Goal: Information Seeking & Learning: Find specific page/section

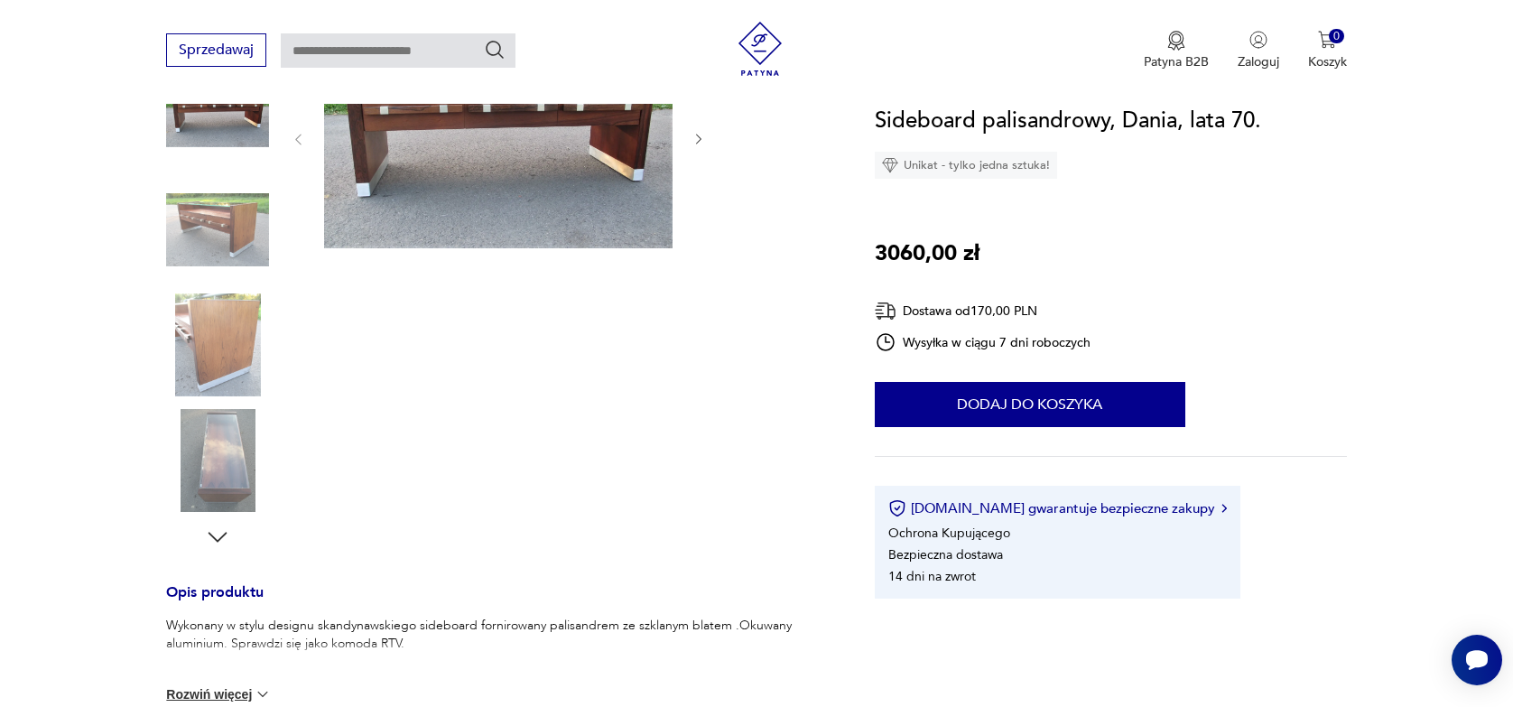
click at [253, 268] on img at bounding box center [217, 230] width 103 height 103
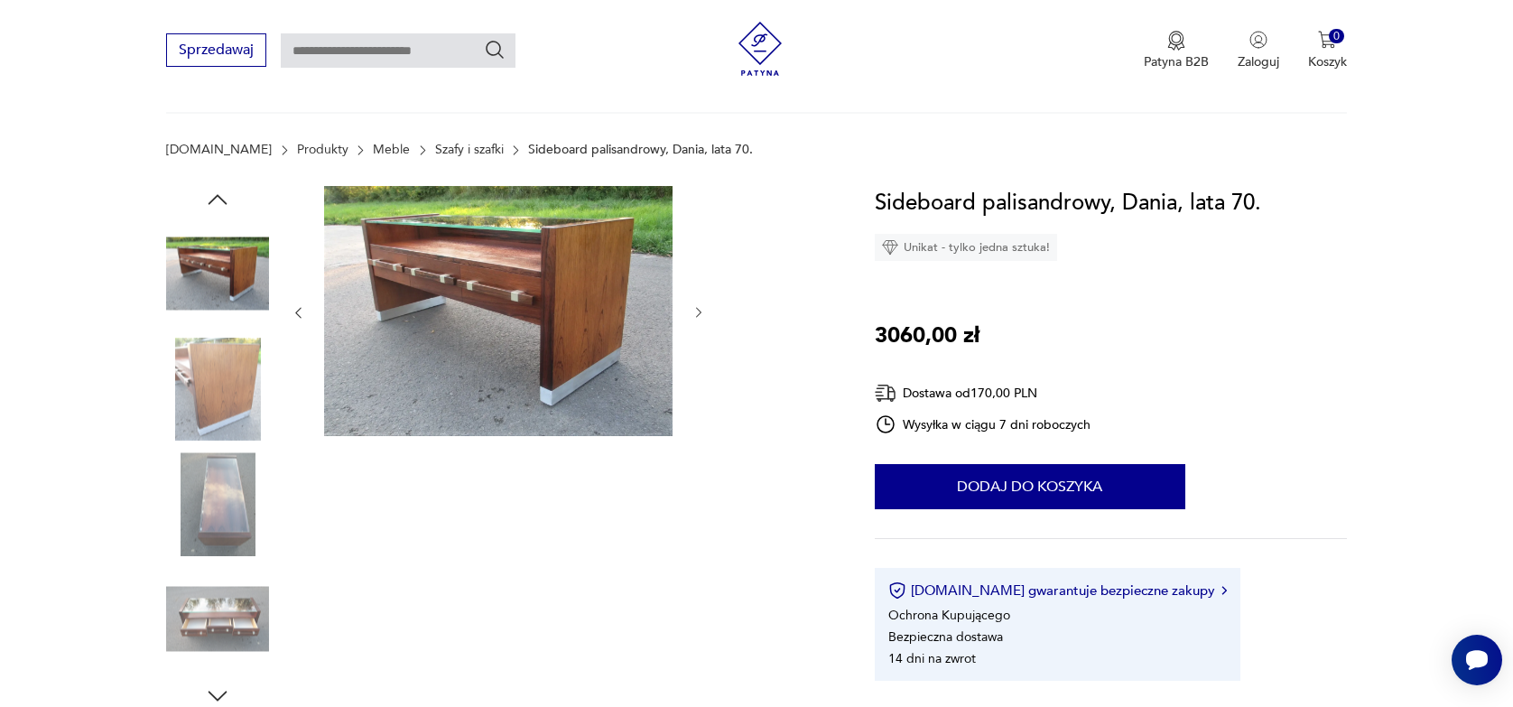
scroll to position [90, 0]
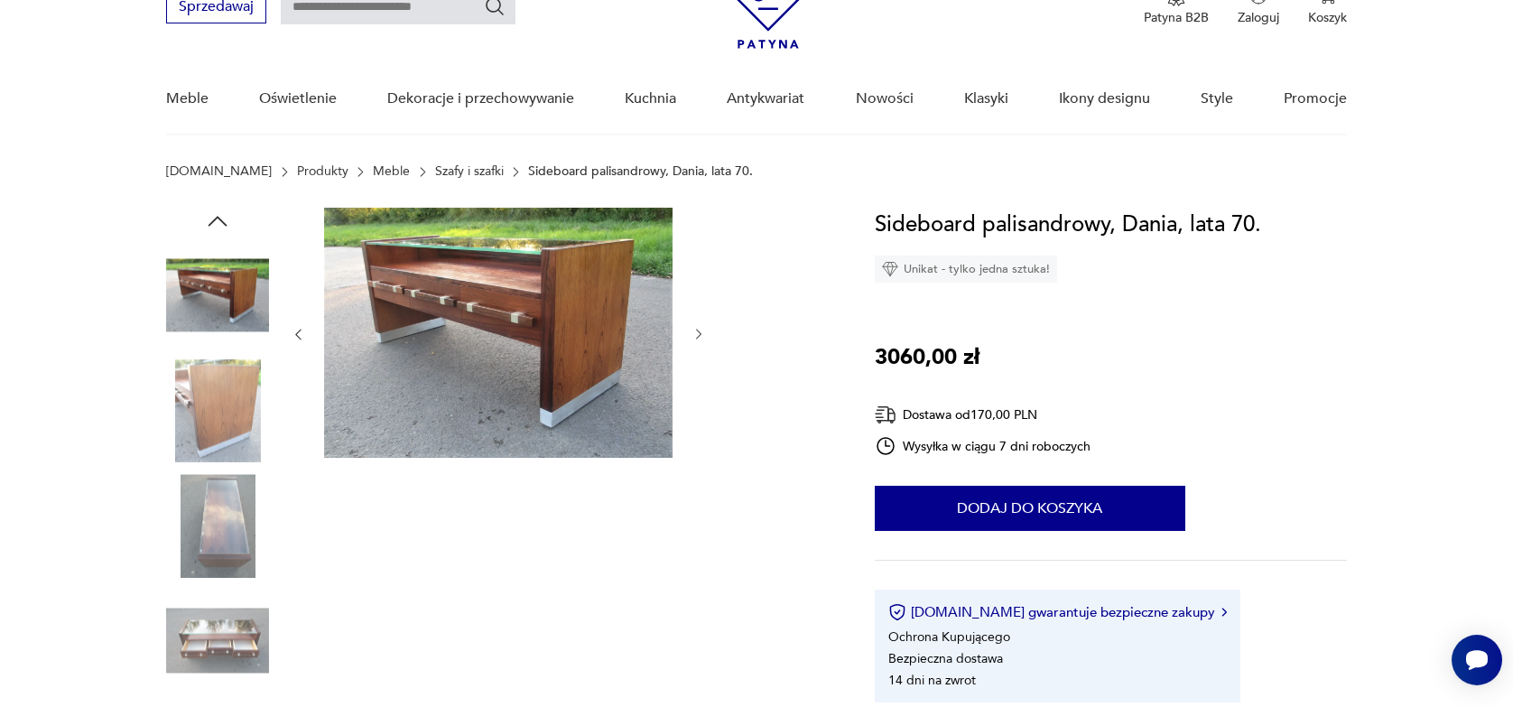
click at [222, 497] on img at bounding box center [217, 525] width 103 height 103
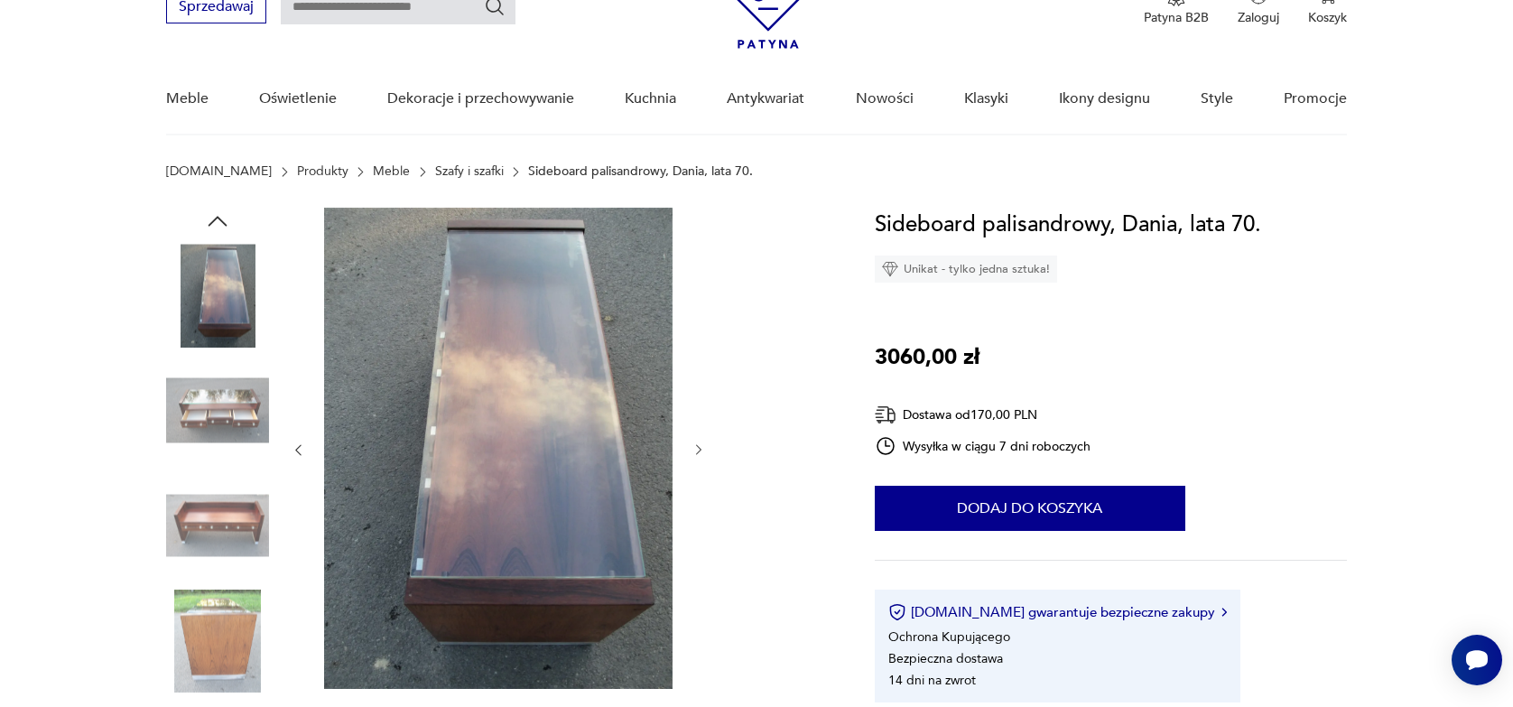
click at [214, 642] on img at bounding box center [217, 641] width 103 height 103
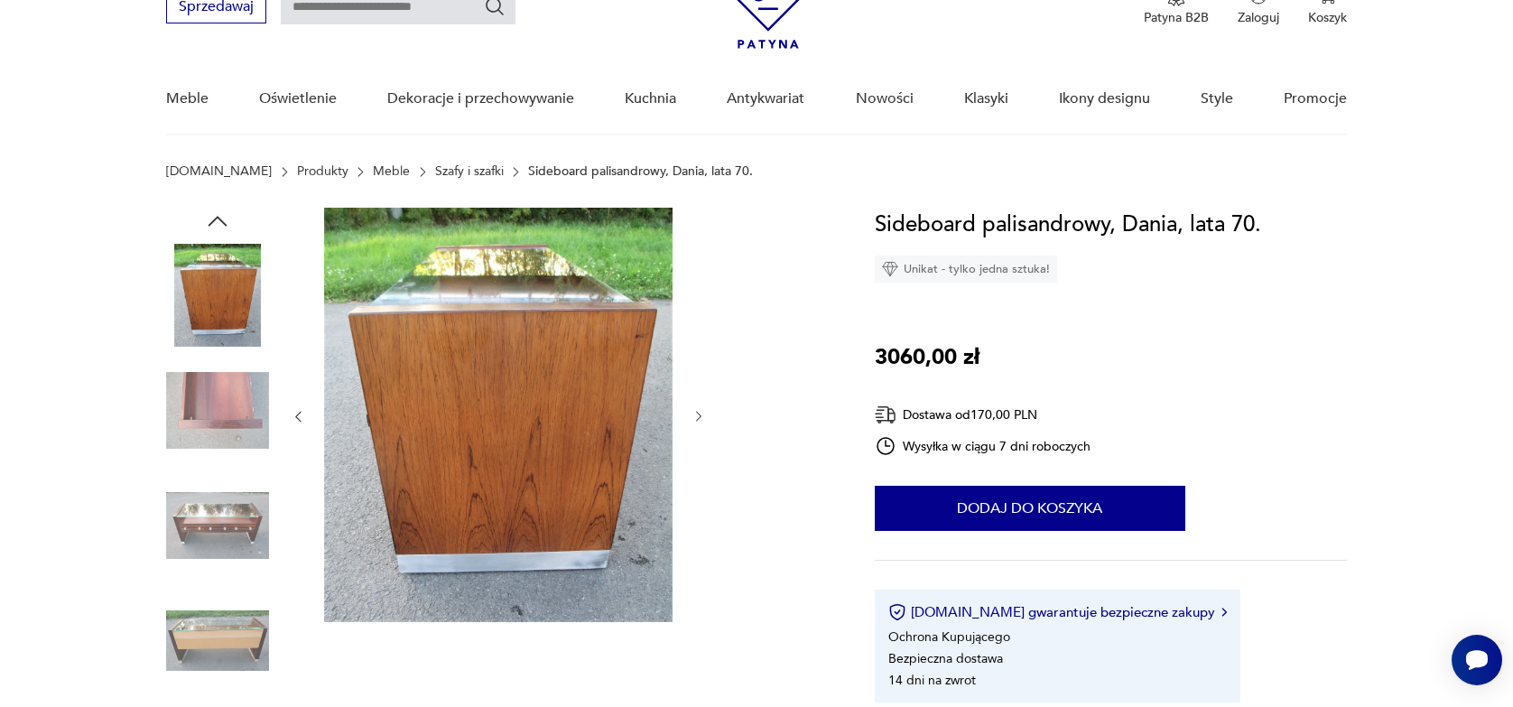
click at [215, 338] on img at bounding box center [217, 295] width 103 height 103
click at [229, 395] on img at bounding box center [217, 410] width 103 height 103
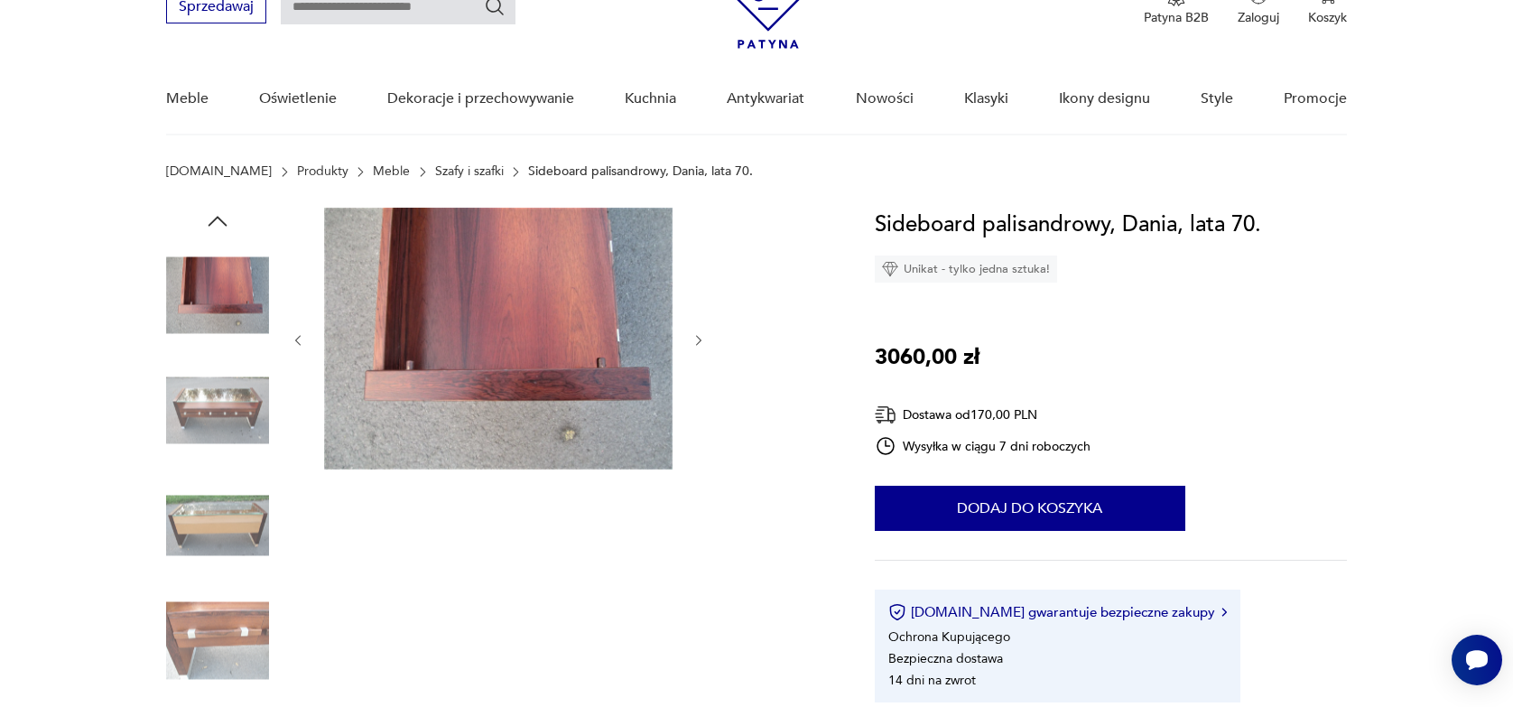
click at [221, 409] on img at bounding box center [217, 410] width 103 height 103
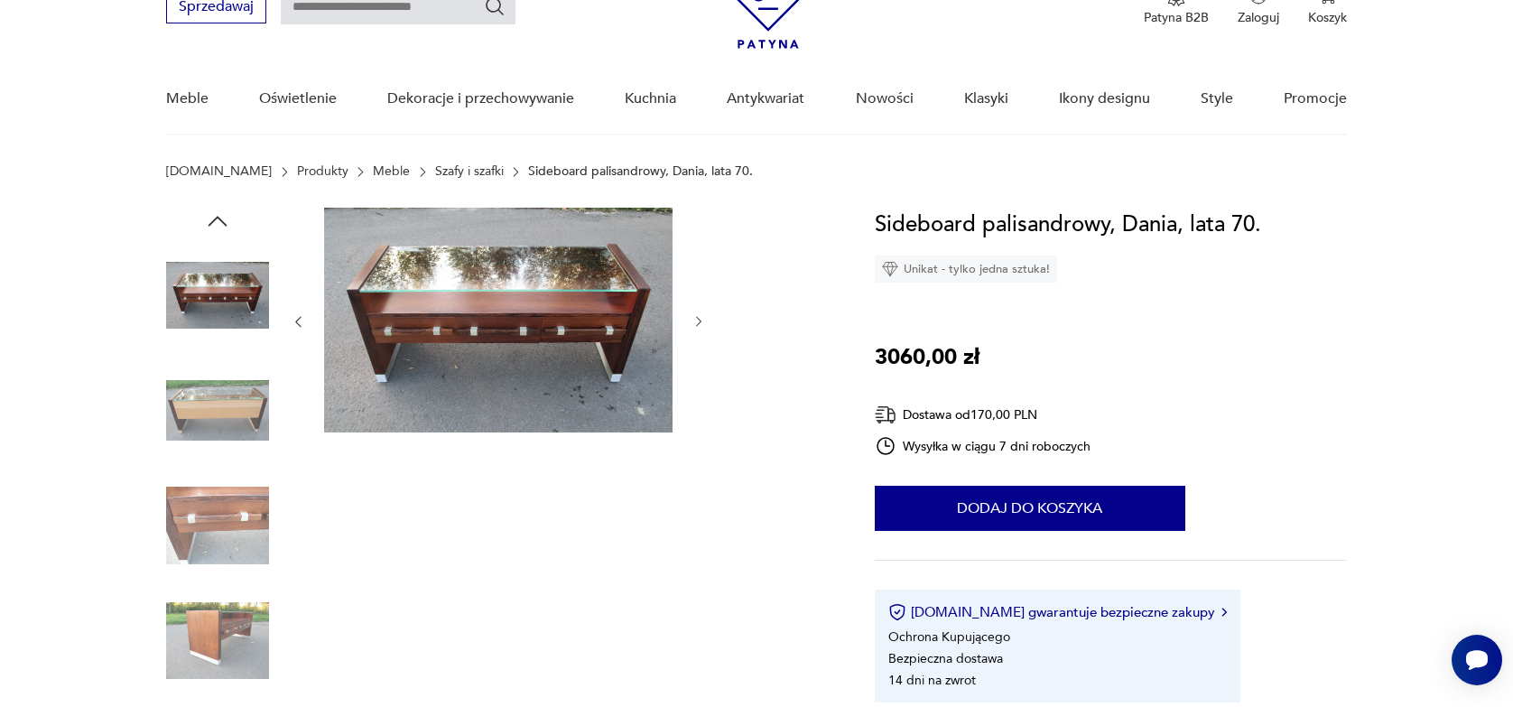
click at [609, 382] on img at bounding box center [498, 320] width 348 height 225
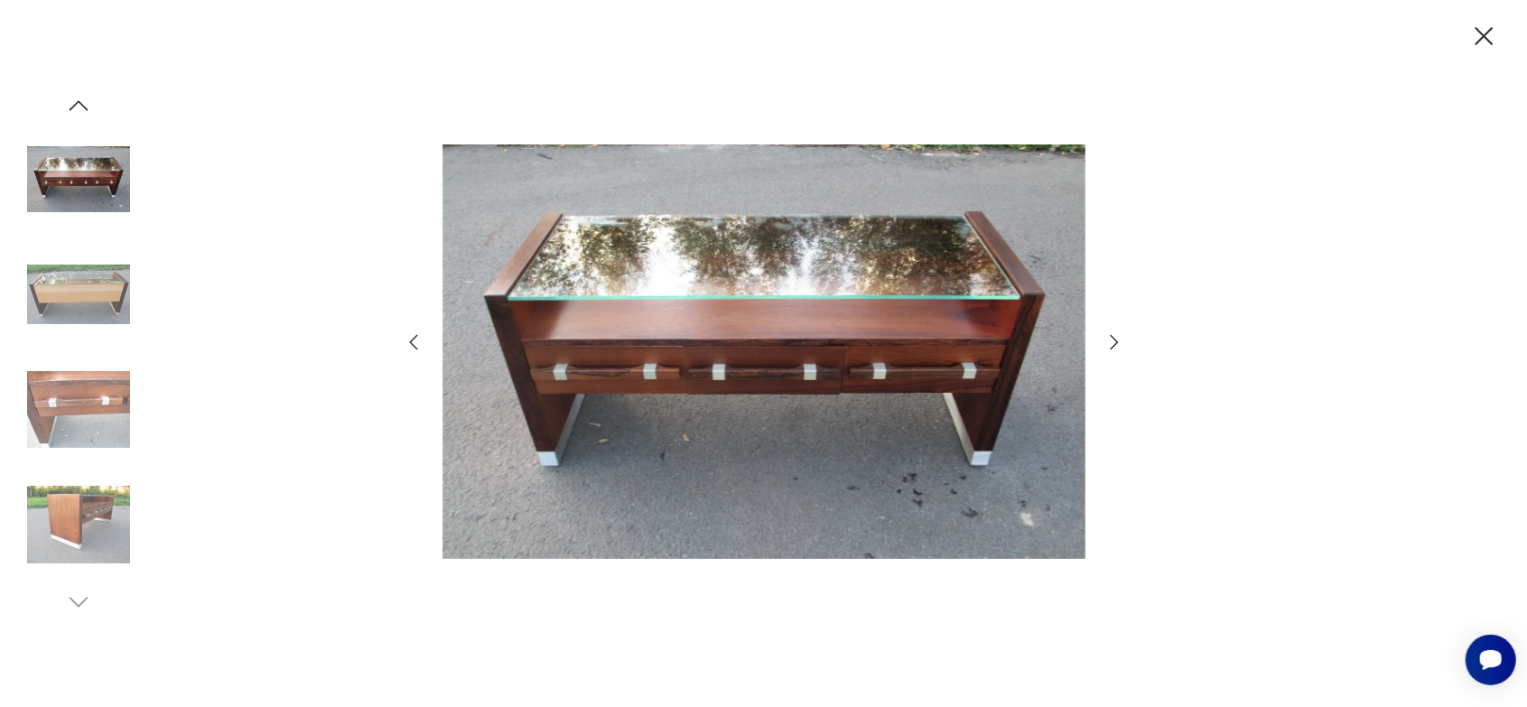
click at [1473, 38] on icon "button" at bounding box center [1484, 37] width 32 height 32
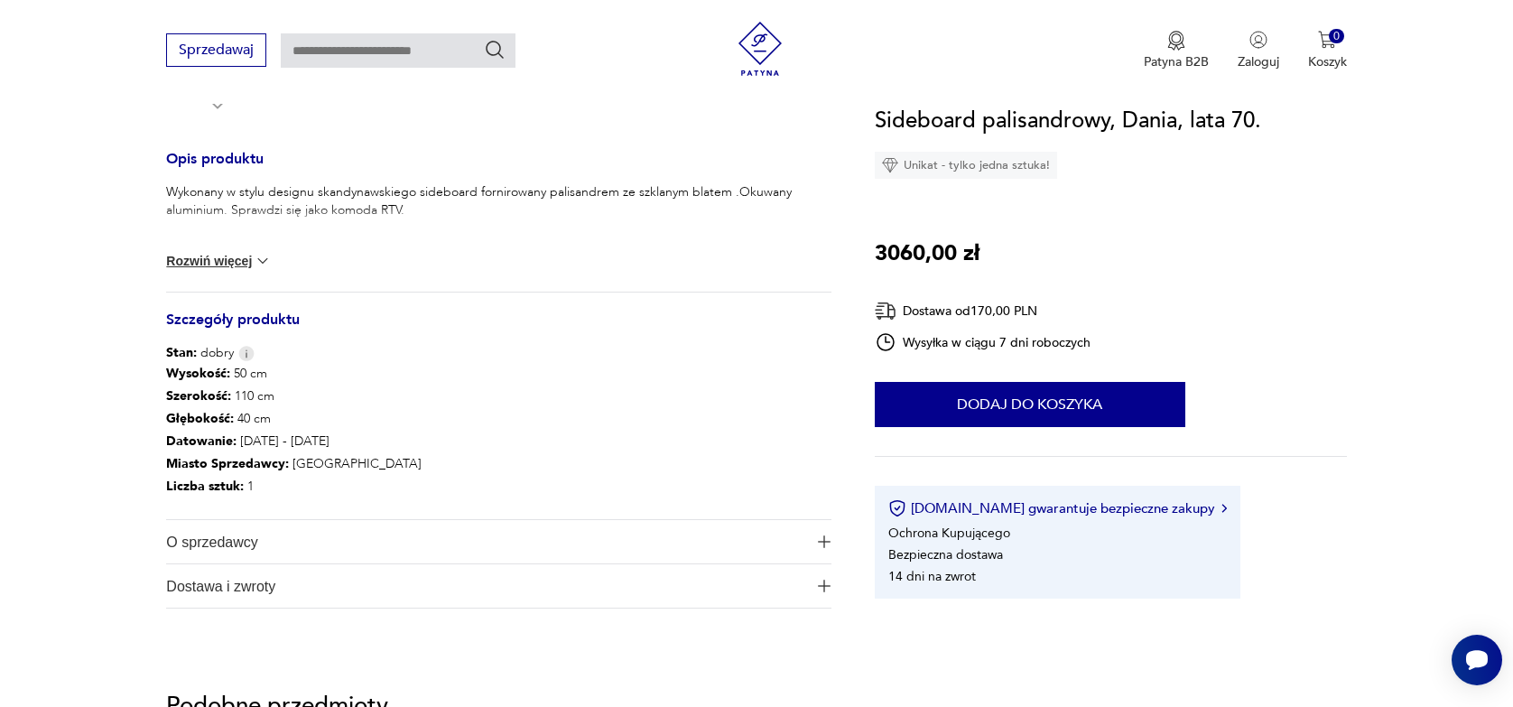
scroll to position [722, 0]
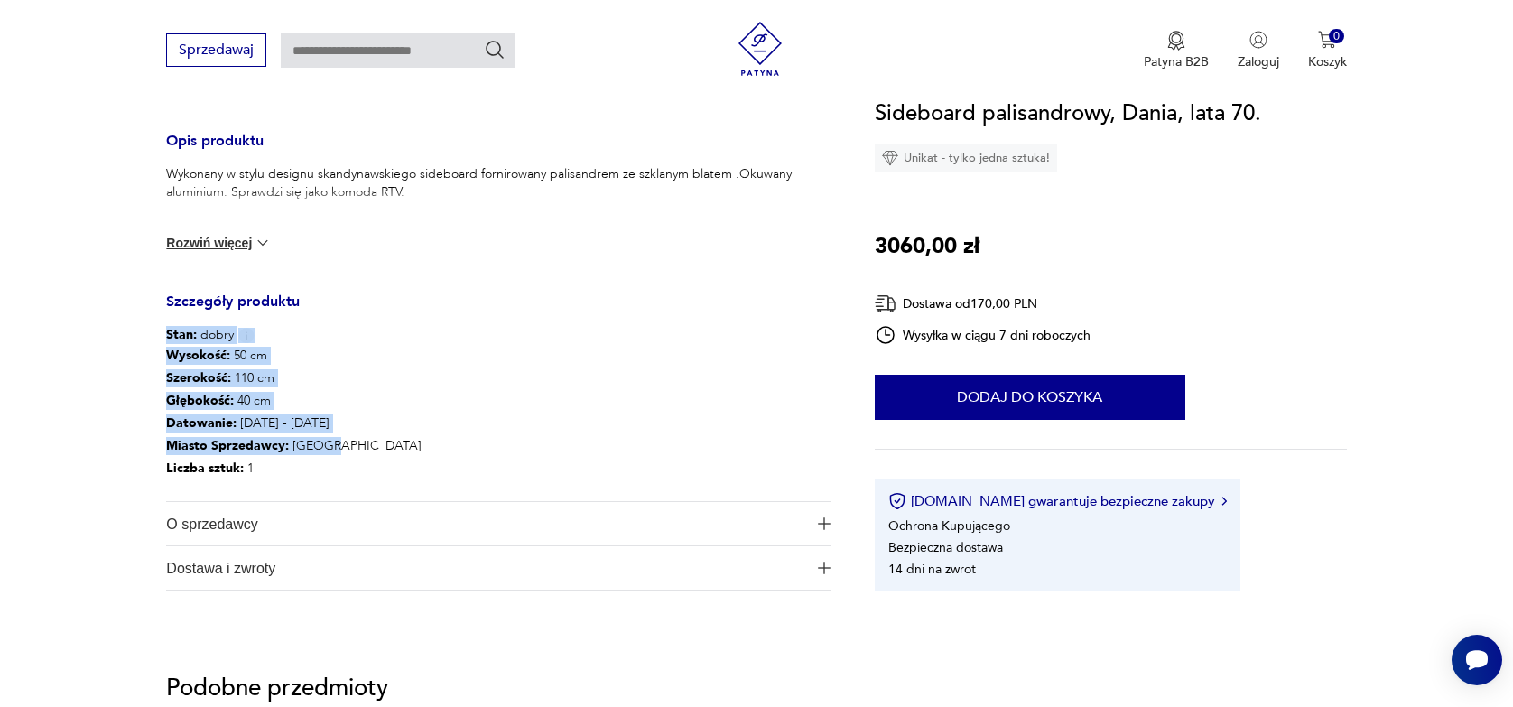
drag, startPoint x: 166, startPoint y: 335, endPoint x: 327, endPoint y: 442, distance: 193.3
click at [327, 442] on div "Opis produktu Wykonany w stylu designu skandynawskiego sideboard fornirowany pa…" at bounding box center [498, 362] width 664 height 455
copy div "Stan: dobry Wysokość : 50 cm Szerokość : 110 cm Głębokość : 40 cm Datowanie : 1…"
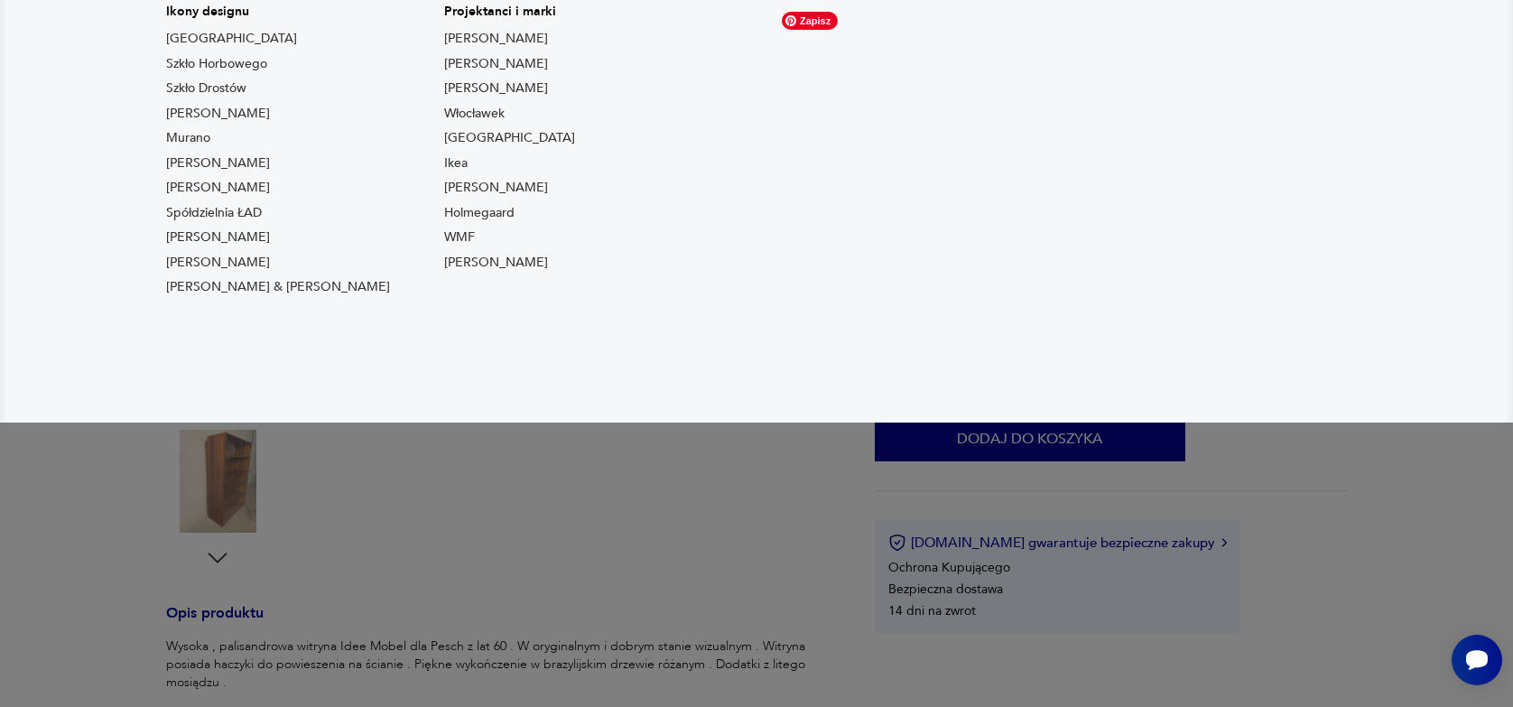
scroll to position [271, 0]
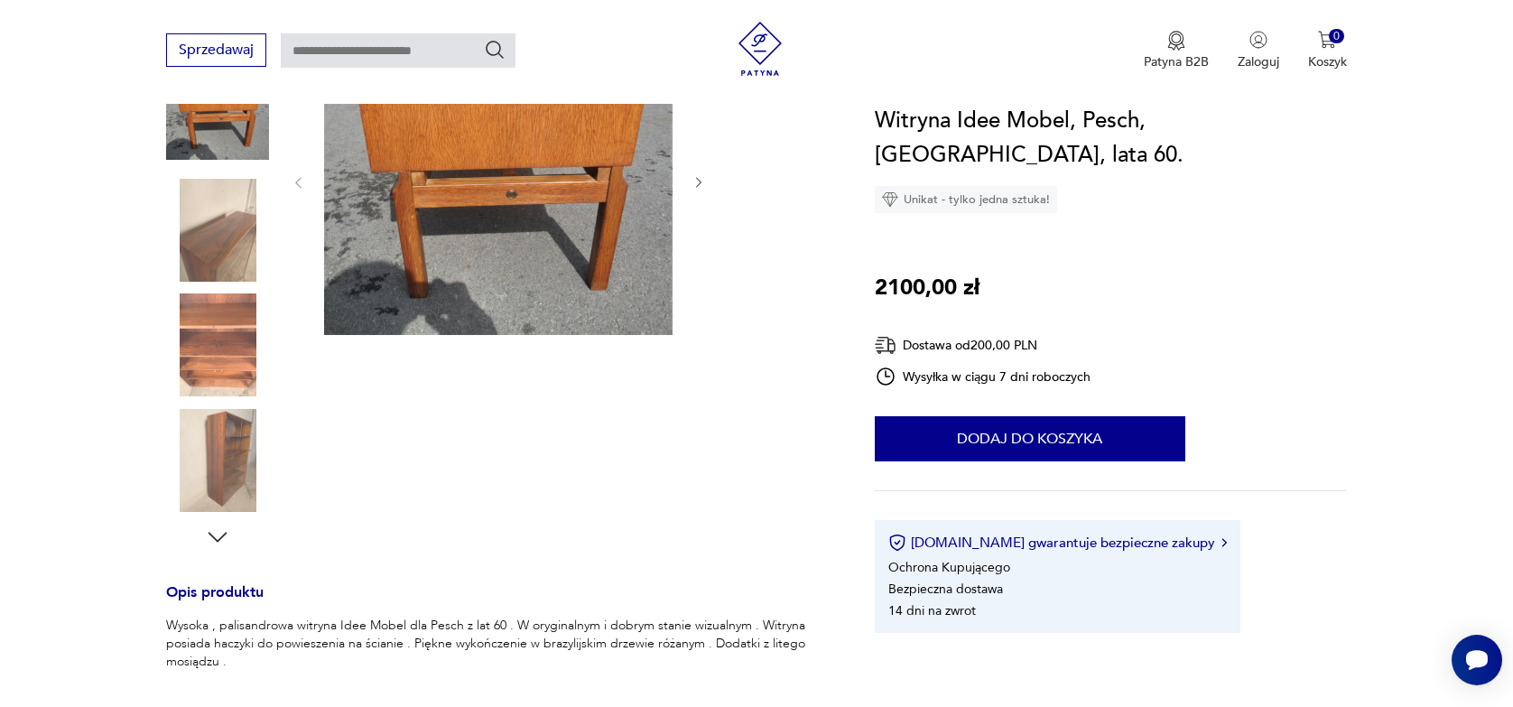
click at [226, 261] on img at bounding box center [217, 230] width 103 height 103
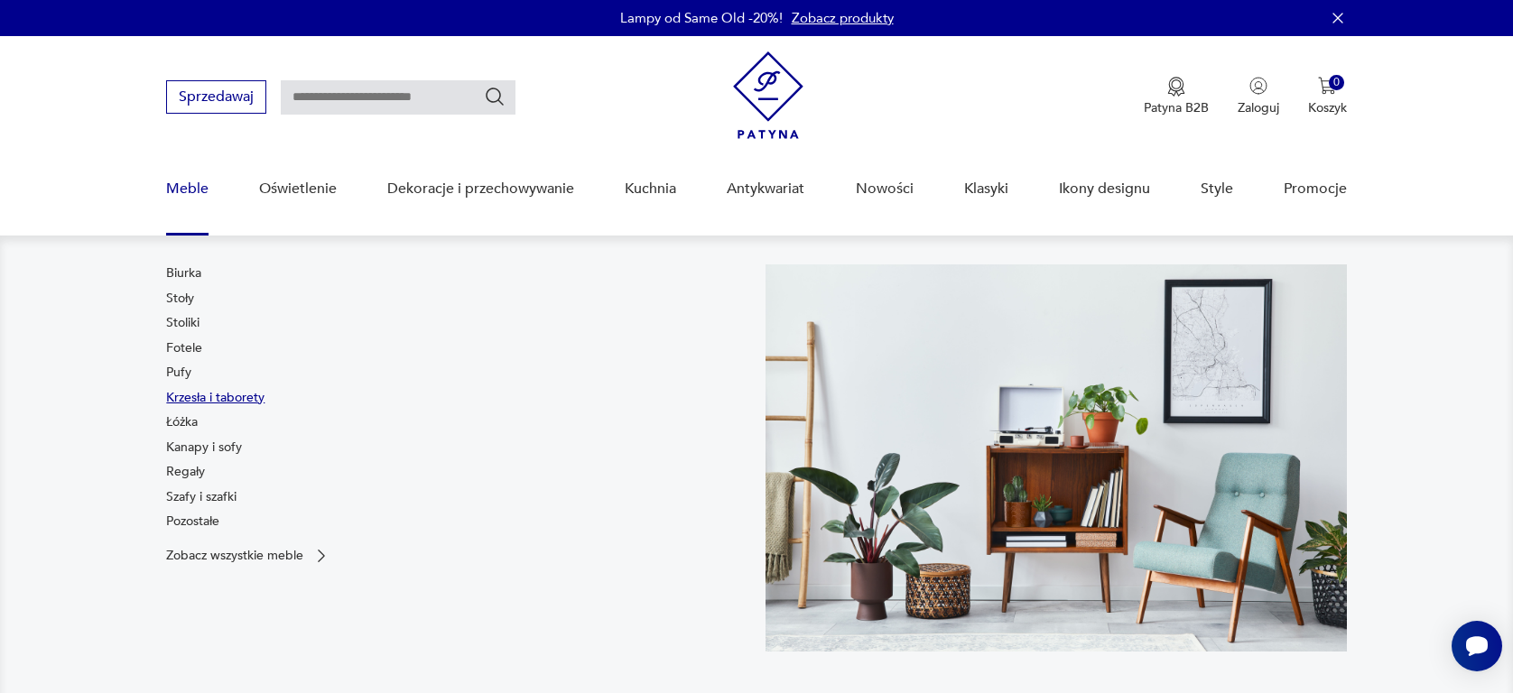
click at [188, 397] on link "Krzesła i taborety" at bounding box center [215, 398] width 98 height 18
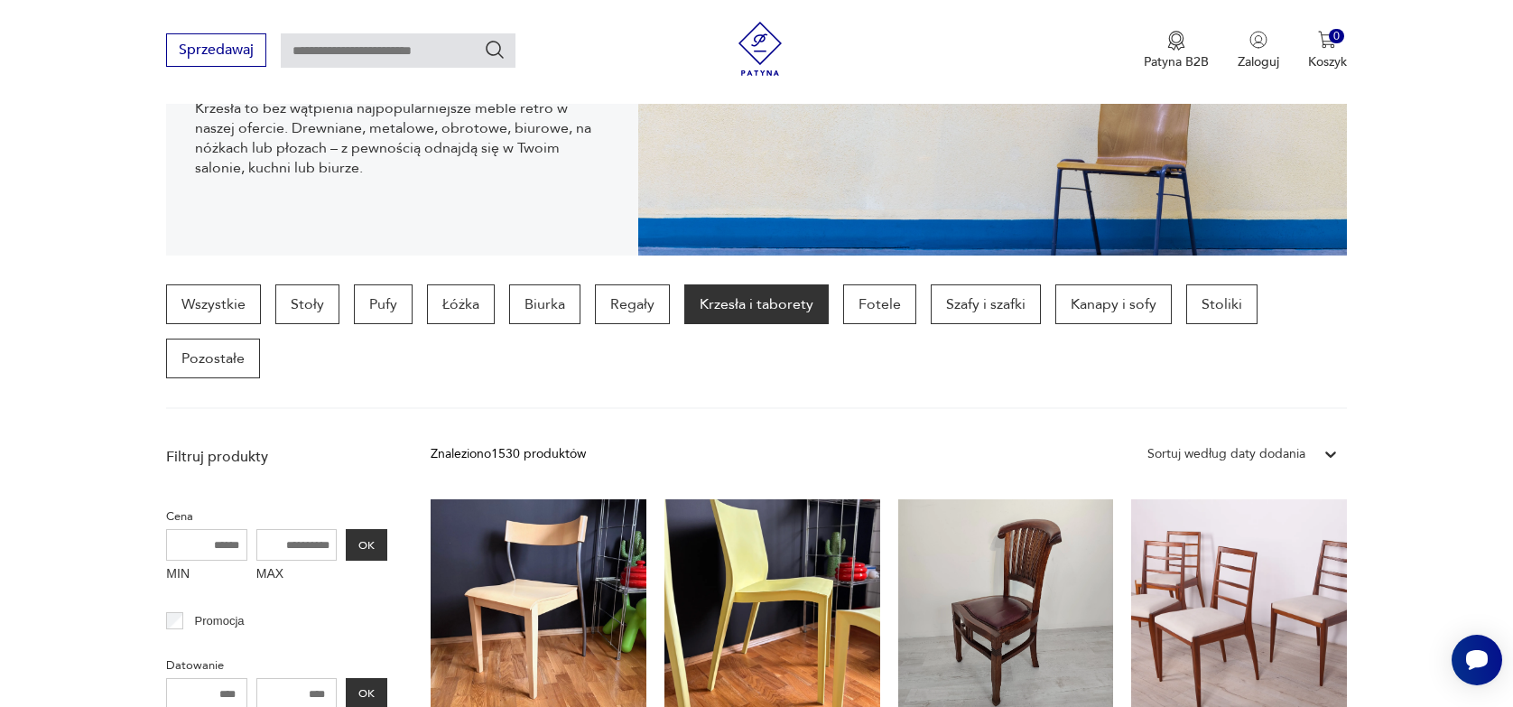
scroll to position [298, 0]
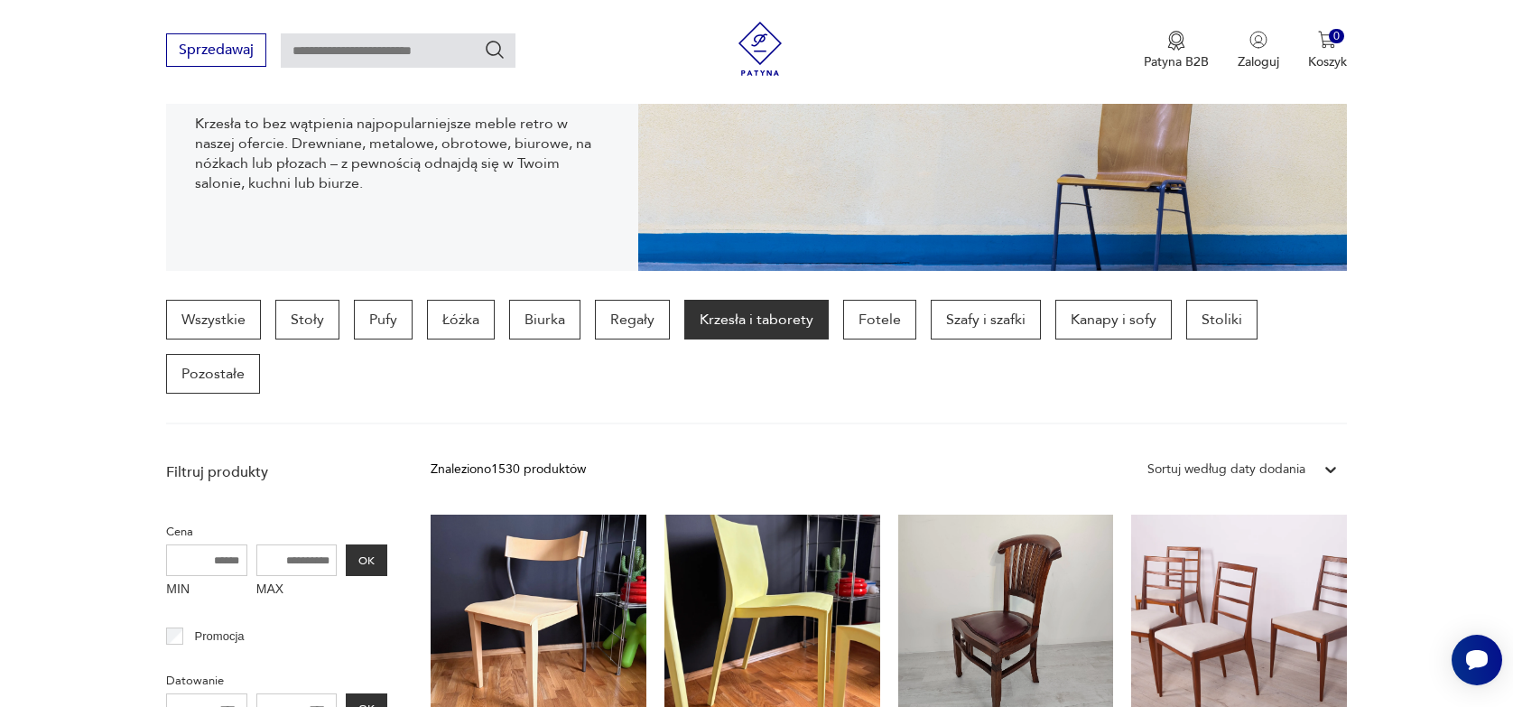
click at [405, 59] on input "text" at bounding box center [398, 50] width 235 height 34
type input "**********"
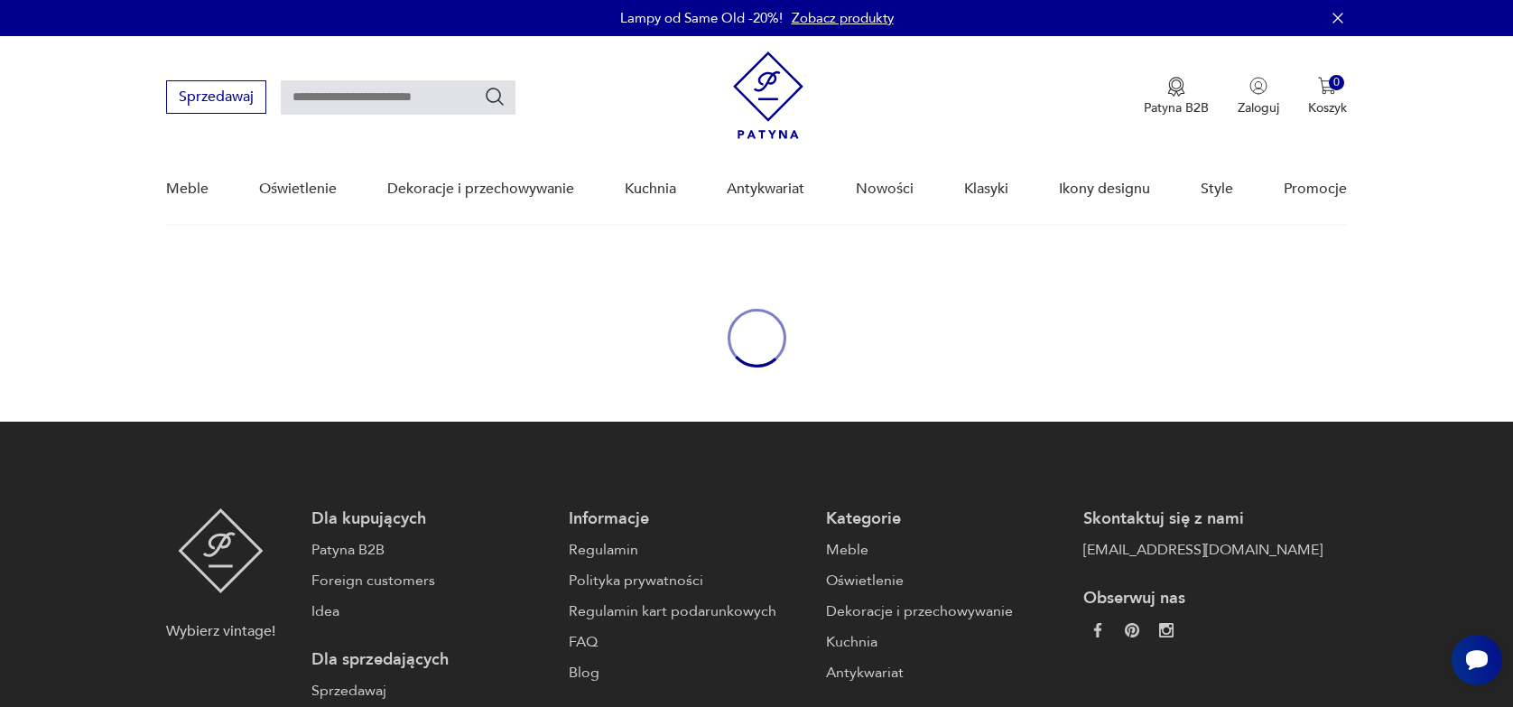
type input "**********"
